Goal: Navigation & Orientation: Find specific page/section

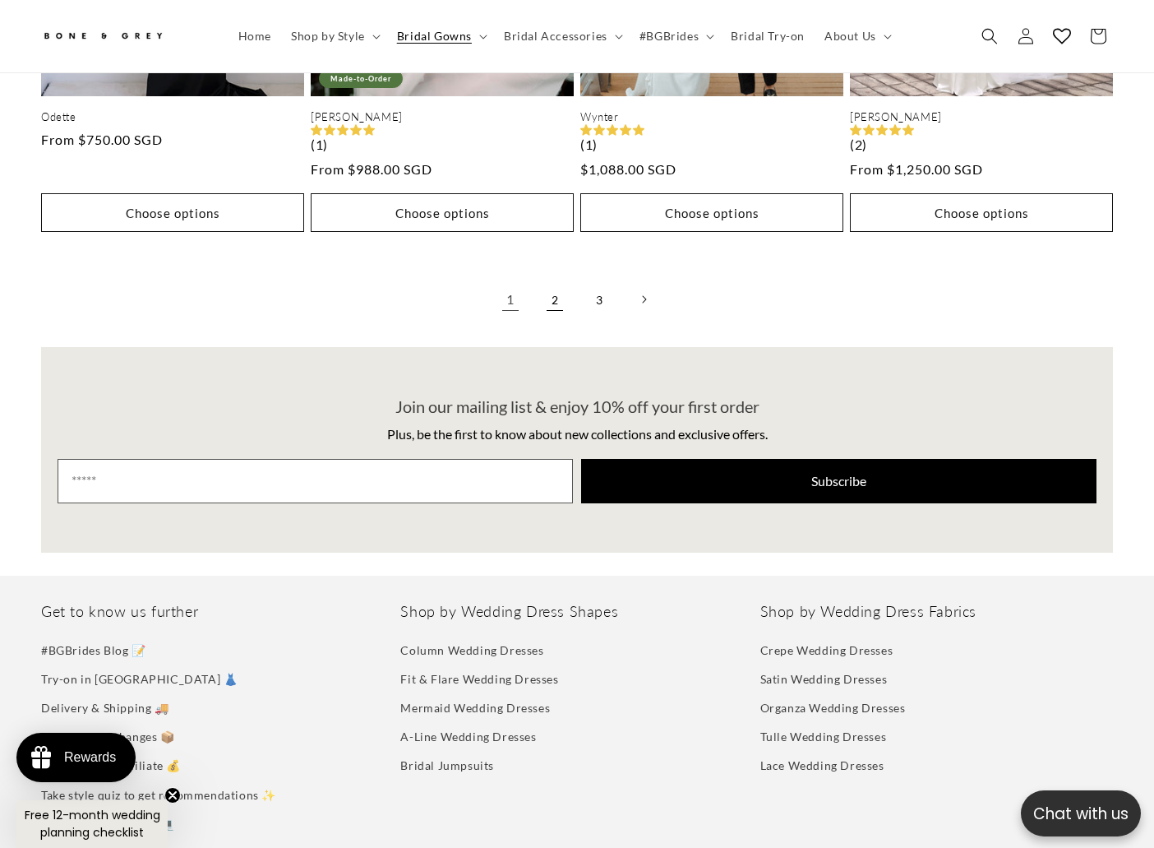
scroll to position [0, 775]
click at [558, 281] on link "2" at bounding box center [555, 299] width 36 height 36
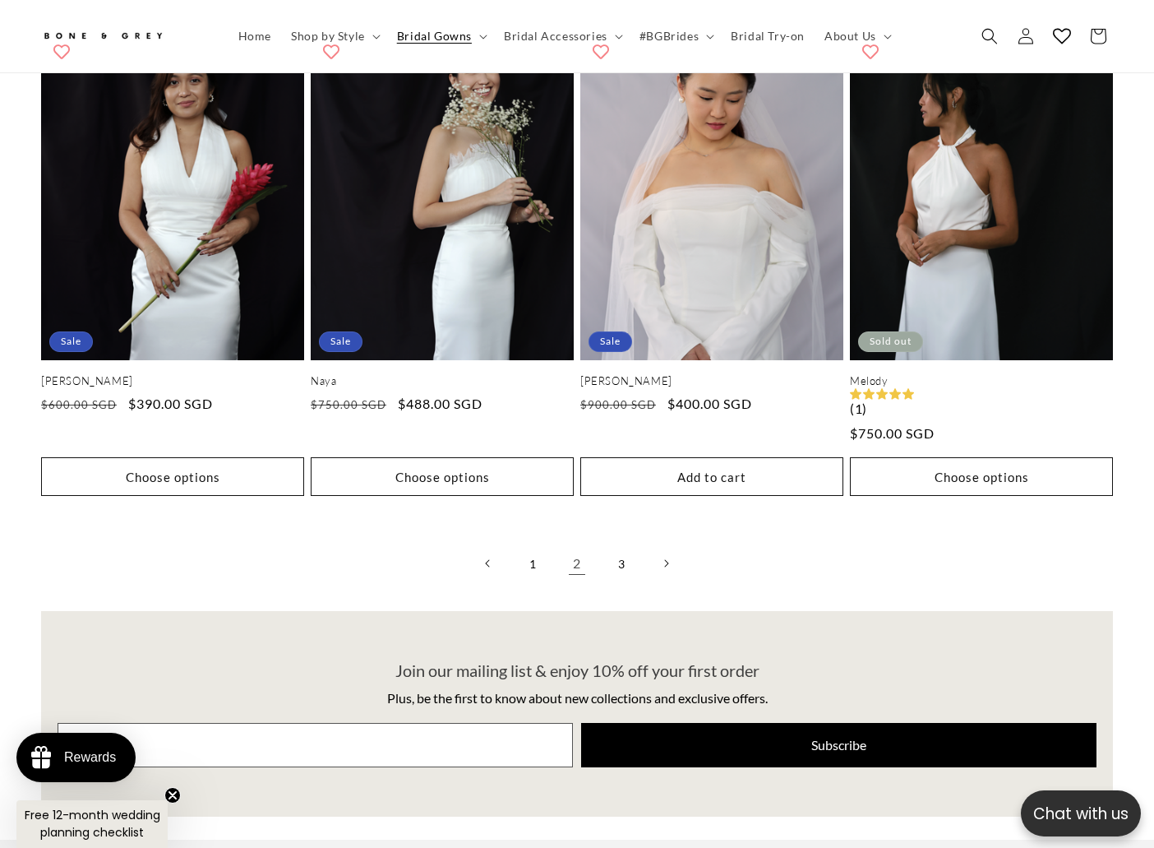
scroll to position [3978, 0]
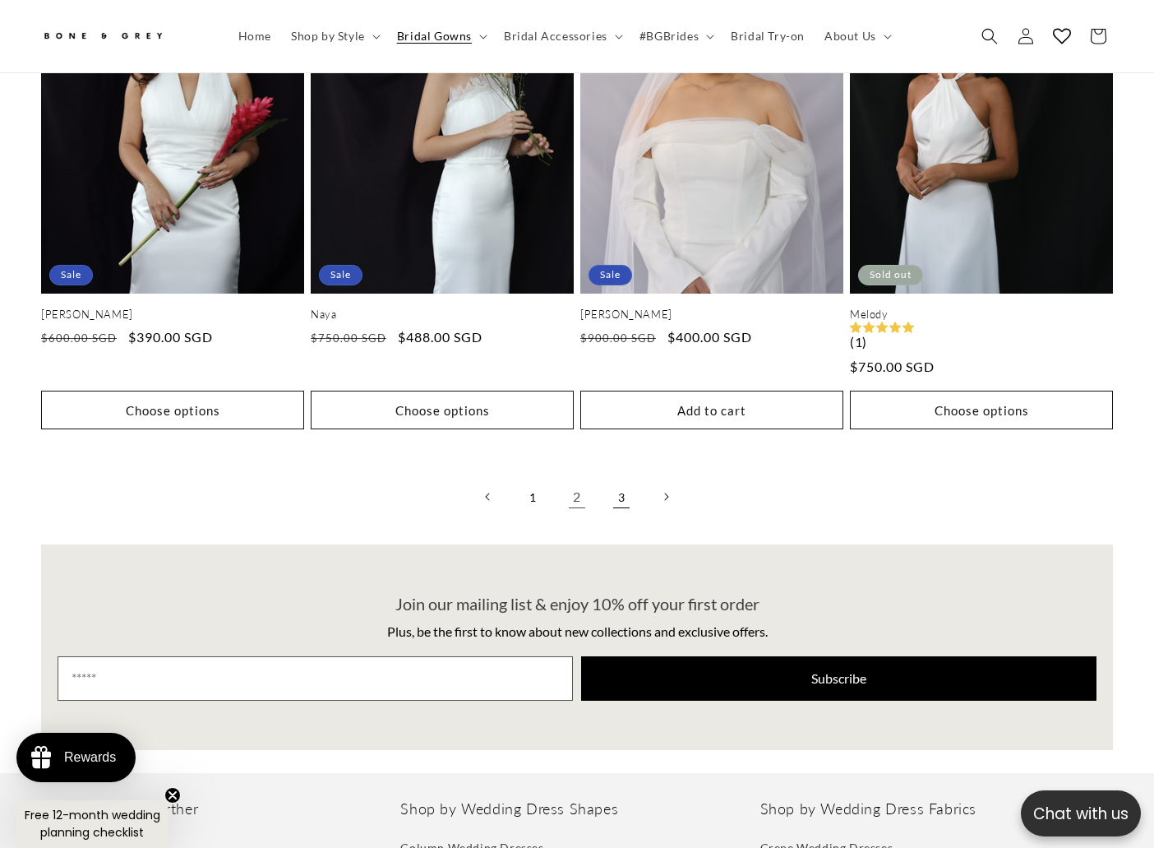
click at [624, 478] on link "3" at bounding box center [621, 496] width 36 height 36
